Goal: Task Accomplishment & Management: Complete application form

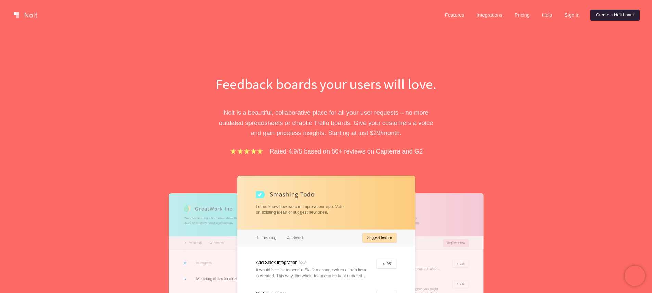
click at [612, 16] on link "Create a Nolt board" at bounding box center [615, 15] width 49 height 11
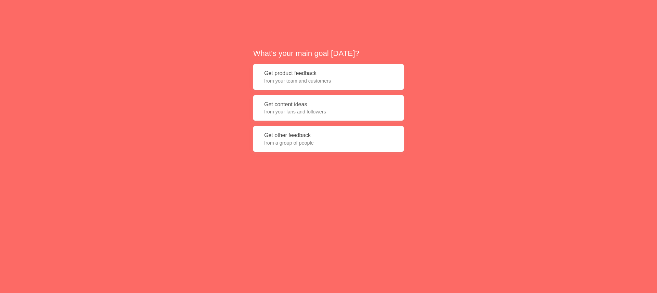
click at [293, 84] on button "Get product feedback from your team and customers" at bounding box center [328, 77] width 151 height 26
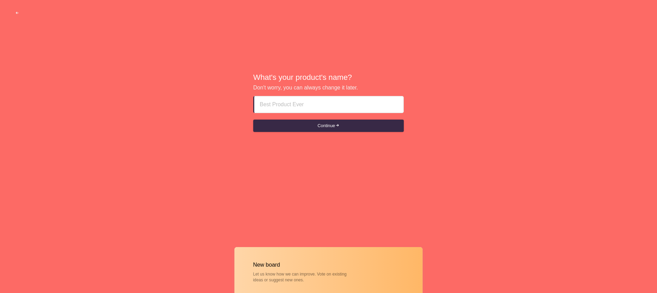
click at [294, 105] on input at bounding box center [329, 104] width 138 height 16
type input "Benyu"
click at [253, 120] on button "Continue" at bounding box center [328, 126] width 151 height 12
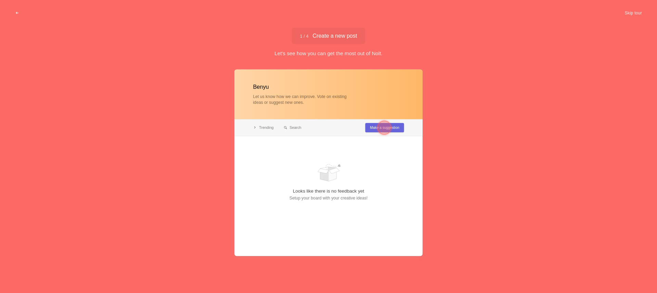
click at [388, 129] on div at bounding box center [385, 128] width 14 height 14
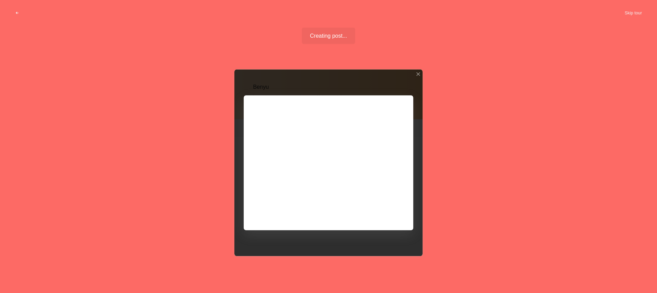
click at [308, 137] on div at bounding box center [329, 163] width 188 height 187
click at [391, 212] on div at bounding box center [329, 163] width 188 height 187
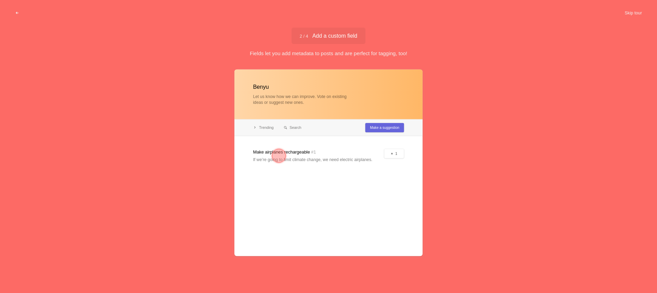
drag, startPoint x: 272, startPoint y: 153, endPoint x: 276, endPoint y: 152, distance: 3.9
click at [274, 152] on div at bounding box center [279, 155] width 25 height 25
click at [329, 167] on div at bounding box center [329, 163] width 188 height 187
click at [302, 159] on div at bounding box center [329, 163] width 188 height 187
click at [271, 154] on div at bounding box center [279, 155] width 25 height 25
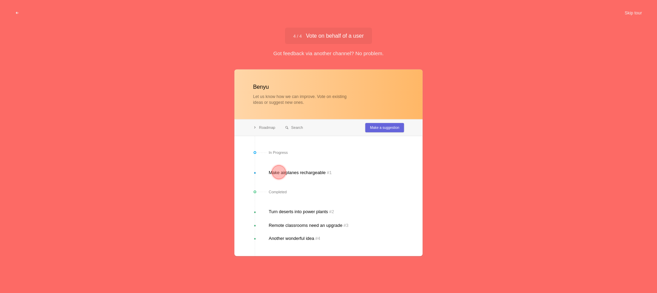
click at [393, 122] on div at bounding box center [329, 163] width 188 height 187
click at [393, 128] on div at bounding box center [329, 163] width 188 height 187
click at [328, 34] on span "4 / 4 Vote on behalf of a user" at bounding box center [328, 35] width 71 height 5
click at [277, 171] on div at bounding box center [279, 172] width 14 height 14
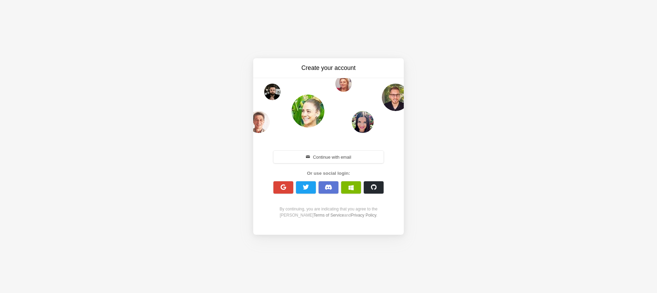
click at [327, 189] on span "button" at bounding box center [329, 187] width 8 height 6
